Goal: Ask a question: Seek information or help from site administrators or community

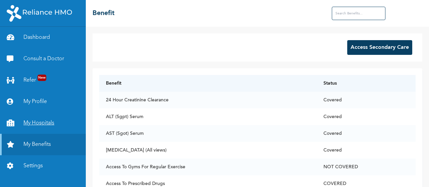
click at [34, 122] on link "My Hospitals" at bounding box center [43, 123] width 86 height 21
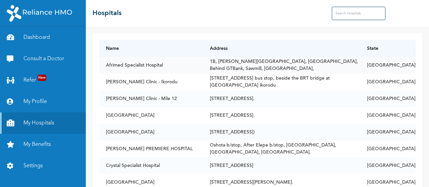
click at [203, 66] on td "Afrimed Specialist Hospital" at bounding box center [151, 65] width 104 height 17
click at [339, 17] on input "text" at bounding box center [359, 13] width 54 height 13
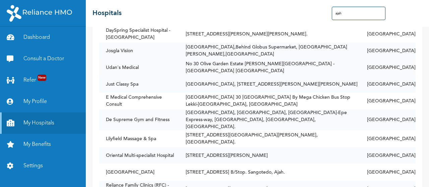
scroll to position [101, 0]
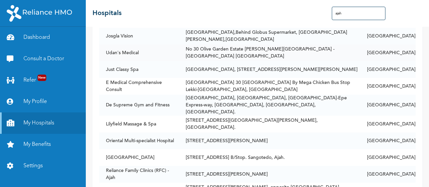
type input "ajah"
drag, startPoint x: 139, startPoint y: 48, endPoint x: 102, endPoint y: 46, distance: 38.0
click at [102, 46] on td "Udan's Medical" at bounding box center [139, 53] width 80 height 17
copy td "Udan's Medical"
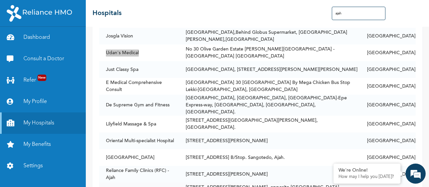
scroll to position [0, 0]
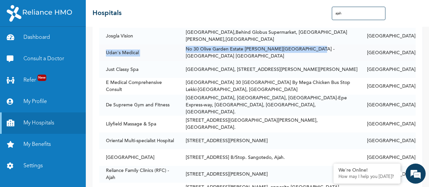
drag, startPoint x: 310, startPoint y: 48, endPoint x: 101, endPoint y: 51, distance: 209.3
click at [101, 51] on tr "Udan's Medical No 30 [GEOGRAPHIC_DATA] [PERSON_NAME] - Epe [GEOGRAPHIC_DATA] [G…" at bounding box center [257, 53] width 317 height 17
copy tr "Udan's Medical No 30 [GEOGRAPHIC_DATA] [PERSON_NAME] - [GEOGRAPHIC_DATA] [GEOGR…"
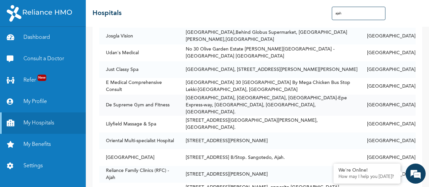
click at [249, 99] on td "[GEOGRAPHIC_DATA], [GEOGRAPHIC_DATA], [GEOGRAPHIC_DATA]-Epe Express-way, [GEOGR…" at bounding box center [269, 105] width 181 height 21
click at [414, 173] on em at bounding box center [416, 174] width 18 height 18
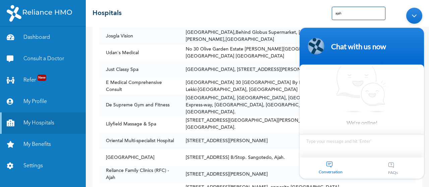
scroll to position [3, 0]
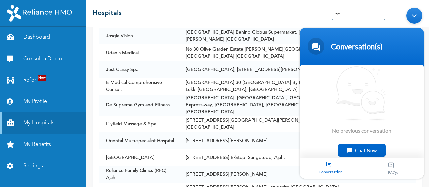
click at [362, 146] on div "Chat Now" at bounding box center [362, 150] width 48 height 13
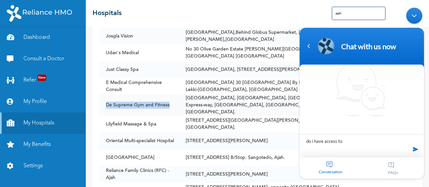
drag, startPoint x: 172, startPoint y: 101, endPoint x: 102, endPoint y: 102, distance: 69.4
click at [102, 102] on td "De Supreme Gym and Fitness" at bounding box center [139, 105] width 80 height 21
click at [136, 103] on td "De Supreme Gym and Fitness" at bounding box center [139, 105] width 80 height 21
drag, startPoint x: 104, startPoint y: 98, endPoint x: 286, endPoint y: 100, distance: 182.1
click at [286, 100] on tr "De Supreme Gym and Fitness [GEOGRAPHIC_DATA], [GEOGRAPHIC_DATA], [GEOGRAPHIC_DA…" at bounding box center [257, 105] width 317 height 21
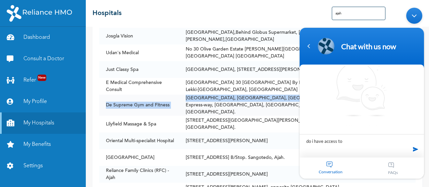
copy tr "De Supreme Gym and Fitness [GEOGRAPHIC_DATA], [GEOGRAPHIC_DATA], [GEOGRAPHIC_DA…"
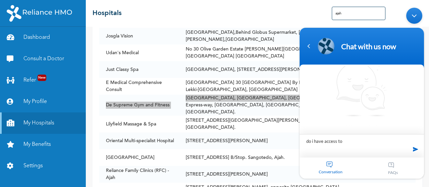
click at [352, 142] on textarea "do i have access to" at bounding box center [362, 145] width 124 height 23
paste textarea "De Supreme Gym and Fitness [GEOGRAPHIC_DATA], [GEOGRAPHIC_DATA], [GEOGRAPHIC_DA…"
type textarea "do i have access to De Supreme Gym and Fitness [GEOGRAPHIC_DATA], Km 24, [GEOGR…"
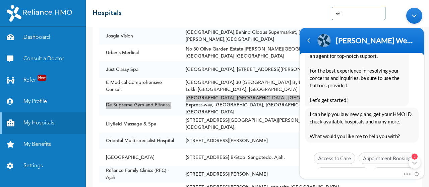
scroll to position [204, 0]
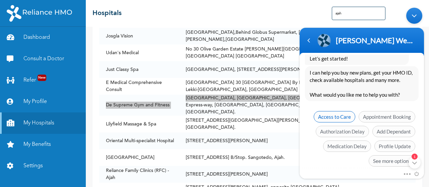
click at [339, 111] on span "Access to Care" at bounding box center [335, 116] width 42 height 11
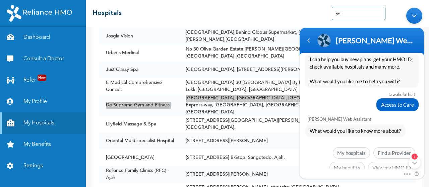
scroll to position [224, 0]
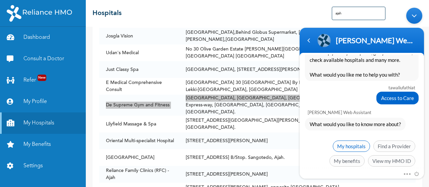
click at [349, 140] on span "My hospitals" at bounding box center [351, 145] width 37 height 11
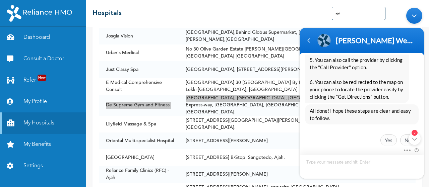
scroll to position [466, 0]
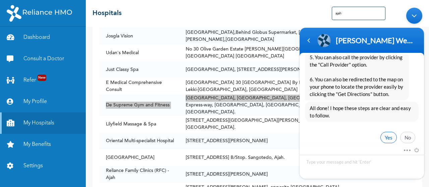
click at [389, 132] on span "Yes" at bounding box center [389, 137] width 16 height 11
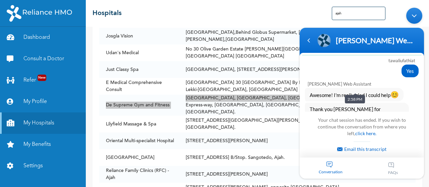
scroll to position [620, 0]
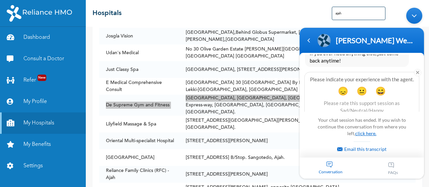
click at [365, 135] on link "click here." at bounding box center [365, 133] width 21 height 6
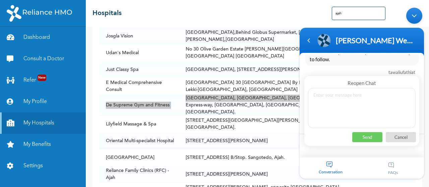
scroll to position [523, 0]
type textarea "Do i have access to gym"
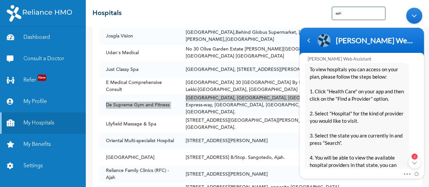
scroll to position [335, 0]
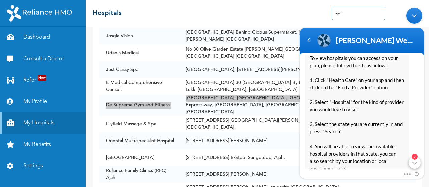
click at [417, 163] on div "2" at bounding box center [415, 163] width 12 height 12
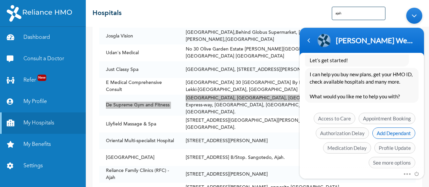
click at [394, 127] on span "Add Dependant" at bounding box center [394, 132] width 43 height 11
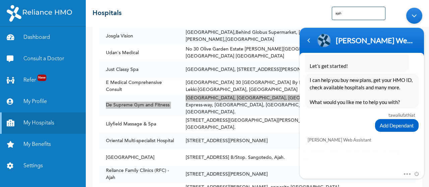
scroll to position [862, 0]
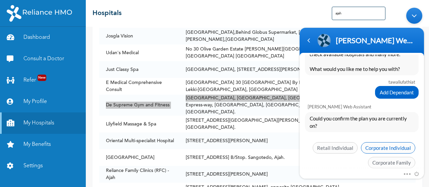
click at [378, 142] on span "Corporate Individual" at bounding box center [388, 147] width 54 height 11
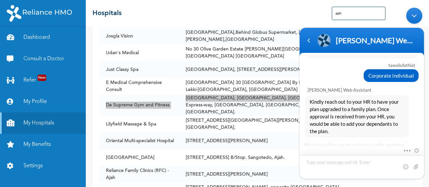
scroll to position [971, 0]
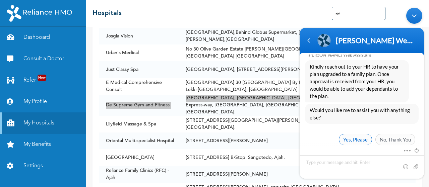
click at [362, 134] on span "Yes, Please" at bounding box center [355, 139] width 33 height 11
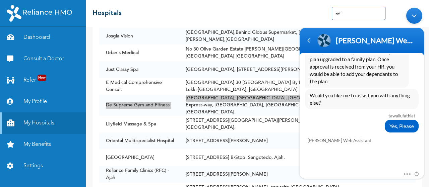
scroll to position [1040, 0]
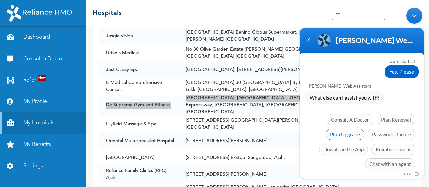
click at [355, 129] on span "Plan Upgrade" at bounding box center [345, 134] width 39 height 11
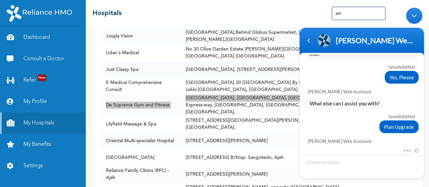
scroll to position [1046, 0]
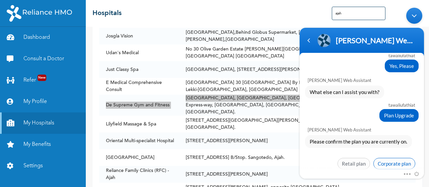
click at [383, 158] on span "Corporate plan" at bounding box center [395, 163] width 42 height 11
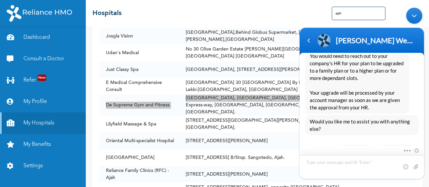
scroll to position [1192, 0]
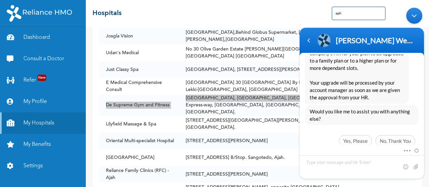
click at [349, 151] on em "Setback" at bounding box center [352, 153] width 20 height 5
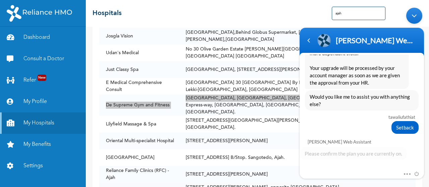
scroll to position [1217, 0]
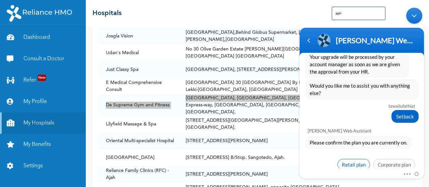
click at [364, 159] on span "Retail plan" at bounding box center [354, 164] width 33 height 11
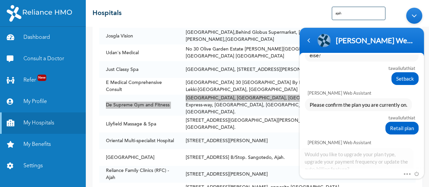
scroll to position [1296, 0]
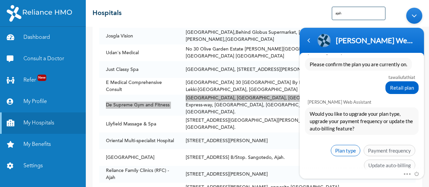
click at [343, 145] on span "Plan type" at bounding box center [346, 150] width 30 height 11
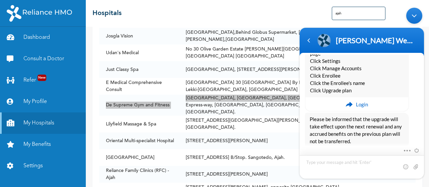
scroll to position [1489, 0]
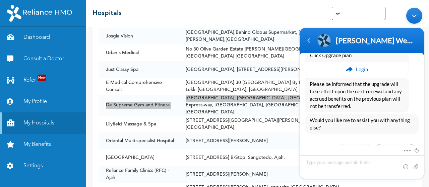
click at [393, 144] on span "No, Thank You" at bounding box center [396, 149] width 40 height 11
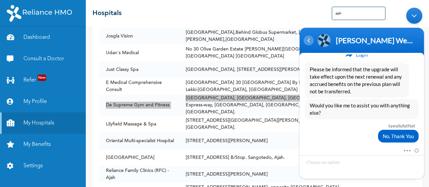
scroll to position [1560, 0]
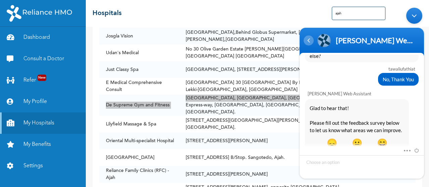
click at [311, 43] on div "Navigation go back" at bounding box center [309, 40] width 10 height 10
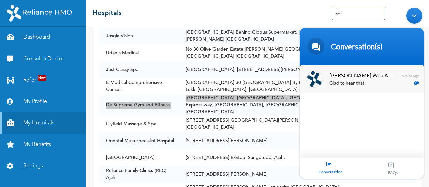
click at [394, 78] on div "[PERSON_NAME] Enrollee Web Assistant Glad to hear that! Please fill out the fee…" at bounding box center [372, 78] width 84 height 17
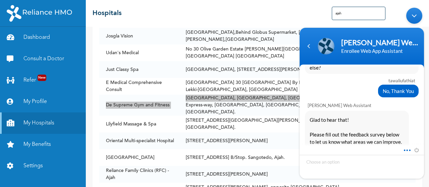
click at [406, 149] on span at bounding box center [405, 149] width 5 height 6
click at [309, 47] on div "Navigation go back" at bounding box center [309, 46] width 10 height 10
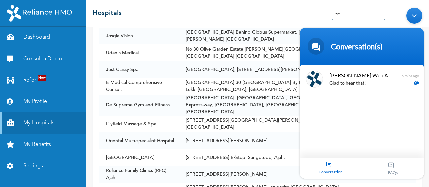
click at [153, 4] on div "☰ Hospitals ajah" at bounding box center [257, 13] width 343 height 27
